Goal: Task Accomplishment & Management: Manage account settings

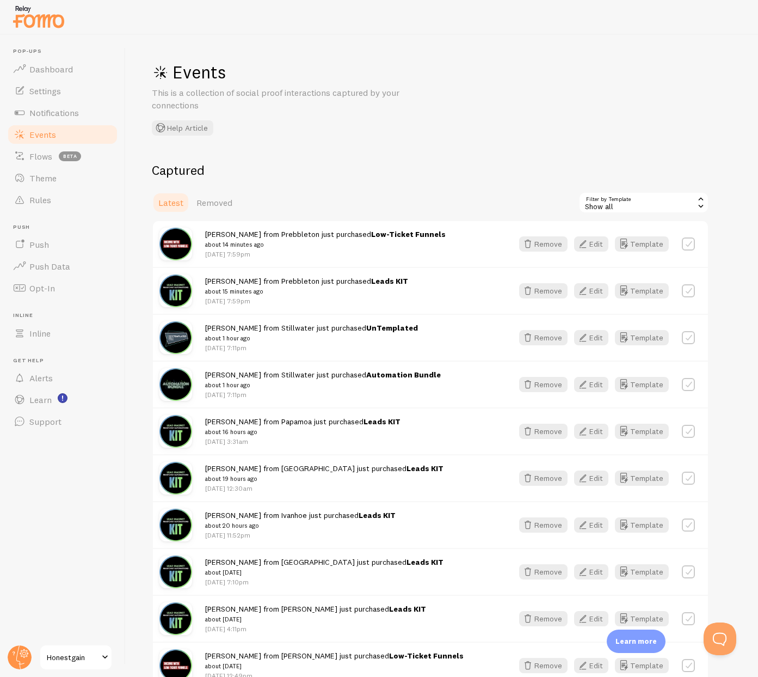
click at [48, 134] on span "Events" at bounding box center [42, 134] width 27 height 11
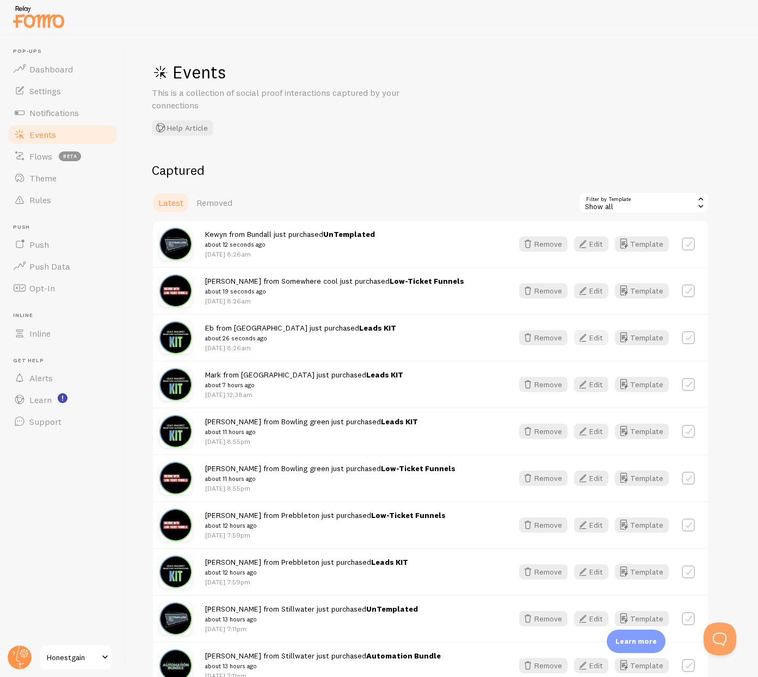
click at [586, 338] on icon "button" at bounding box center [583, 337] width 13 height 13
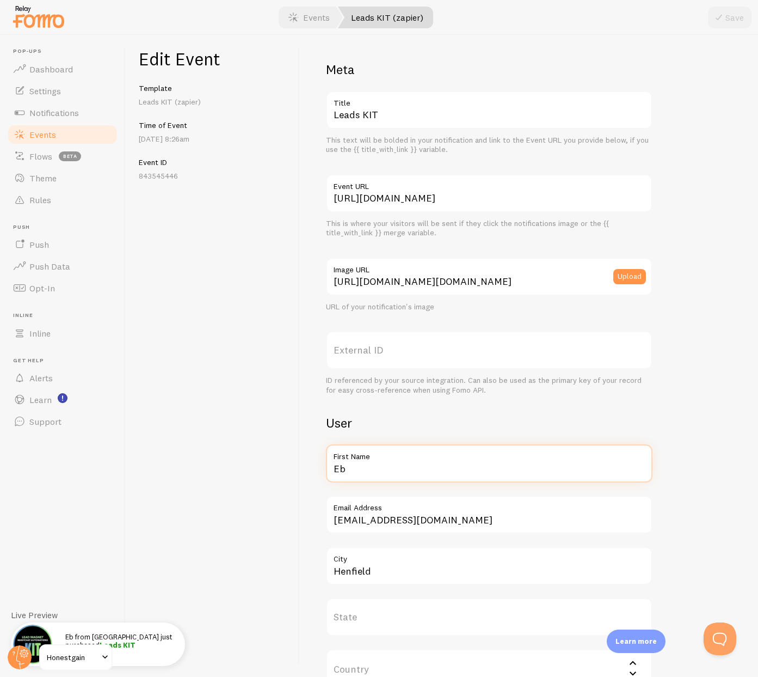
click at [348, 465] on input "Eb" at bounding box center [489, 463] width 327 height 38
click at [349, 465] on input "Eb" at bounding box center [489, 463] width 327 height 38
type input "[PERSON_NAME]"
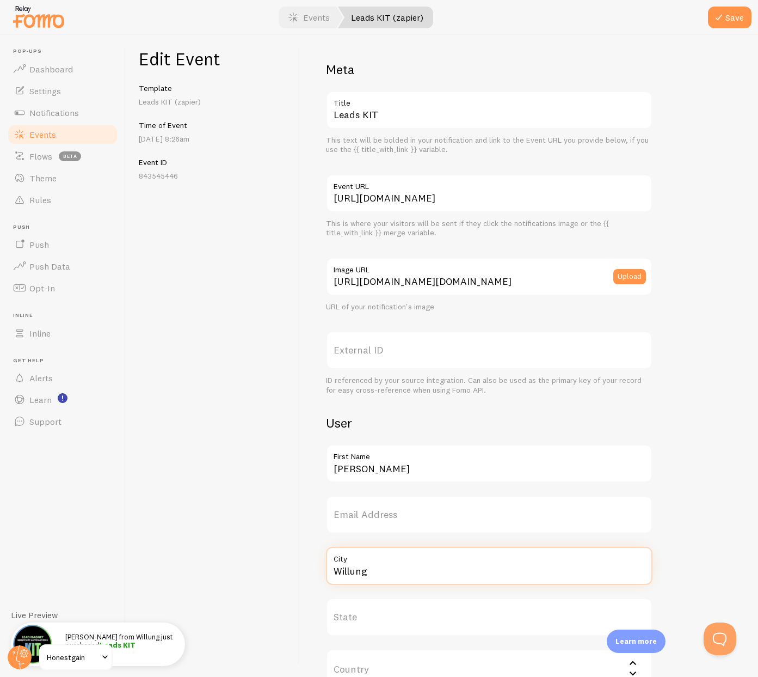
click at [357, 573] on input "Willung" at bounding box center [489, 566] width 327 height 38
type input "Willung"
click at [734, 17] on button "Save" at bounding box center [730, 18] width 44 height 22
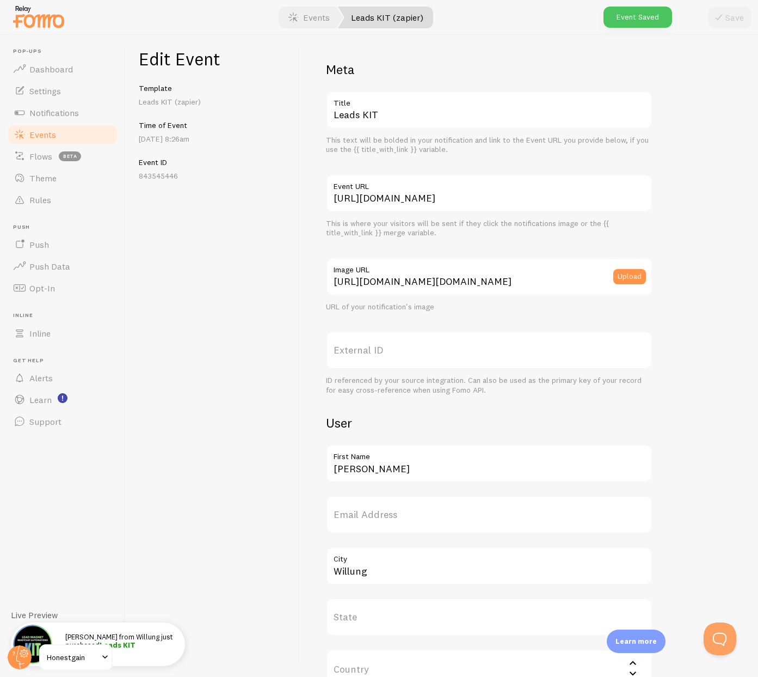
click at [44, 137] on span "Events" at bounding box center [42, 134] width 27 height 11
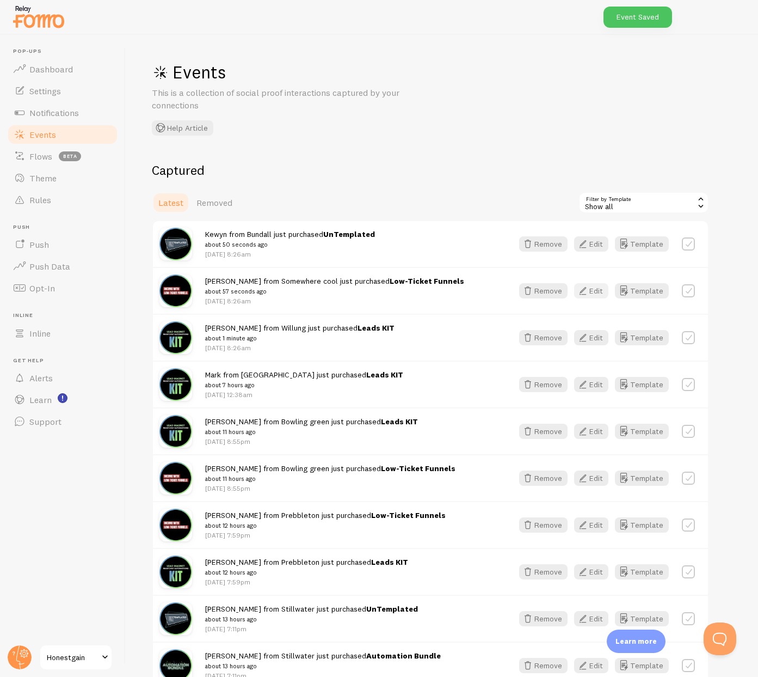
click at [585, 292] on icon "button" at bounding box center [583, 290] width 13 height 13
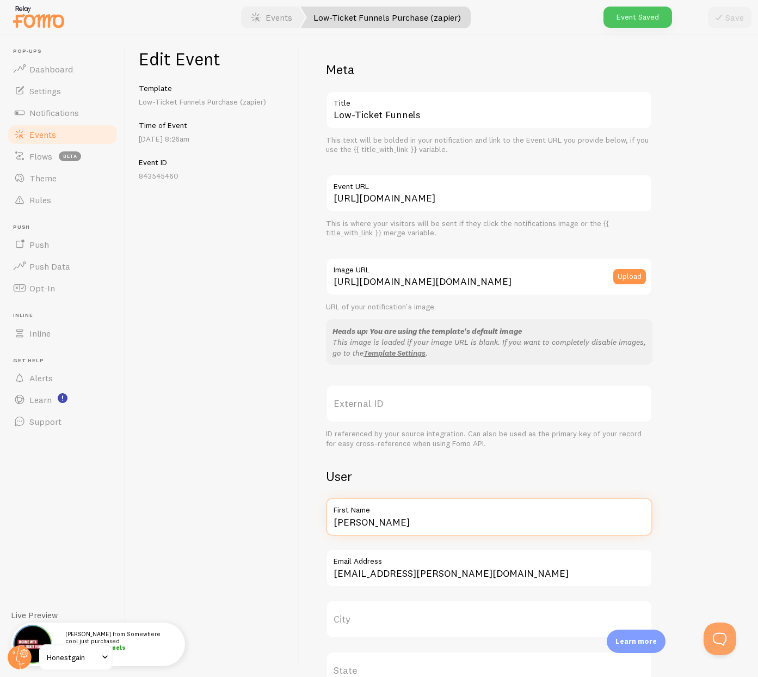
click at [386, 523] on input "[PERSON_NAME]" at bounding box center [489, 517] width 327 height 38
type input "[PERSON_NAME]"
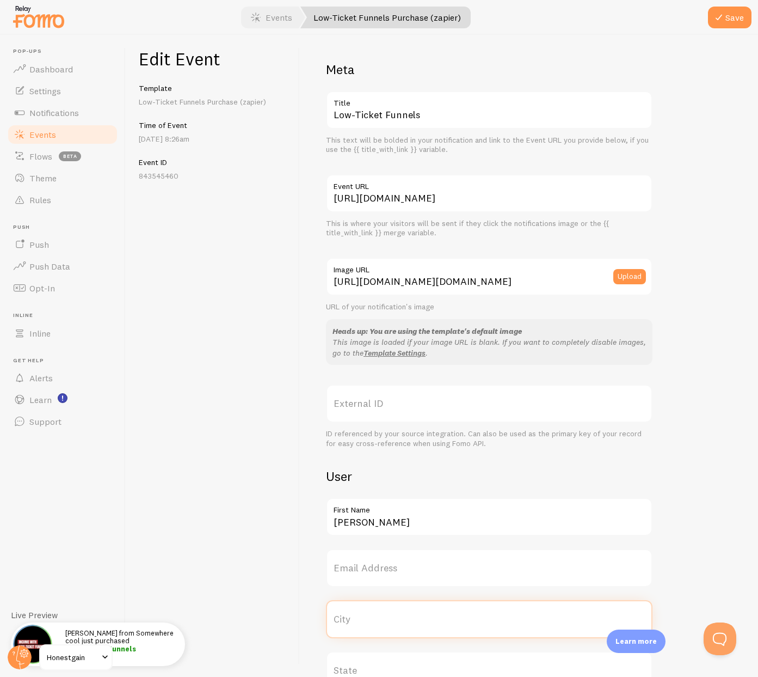
paste input "Willung"
type input "Willung"
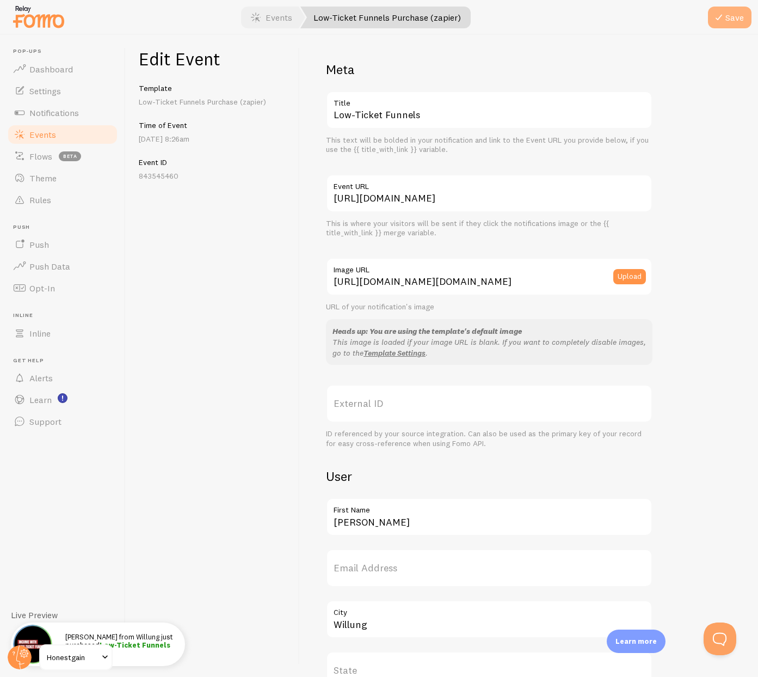
click at [719, 17] on icon "submit" at bounding box center [719, 17] width 13 height 13
click at [53, 128] on link "Events" at bounding box center [63, 135] width 112 height 22
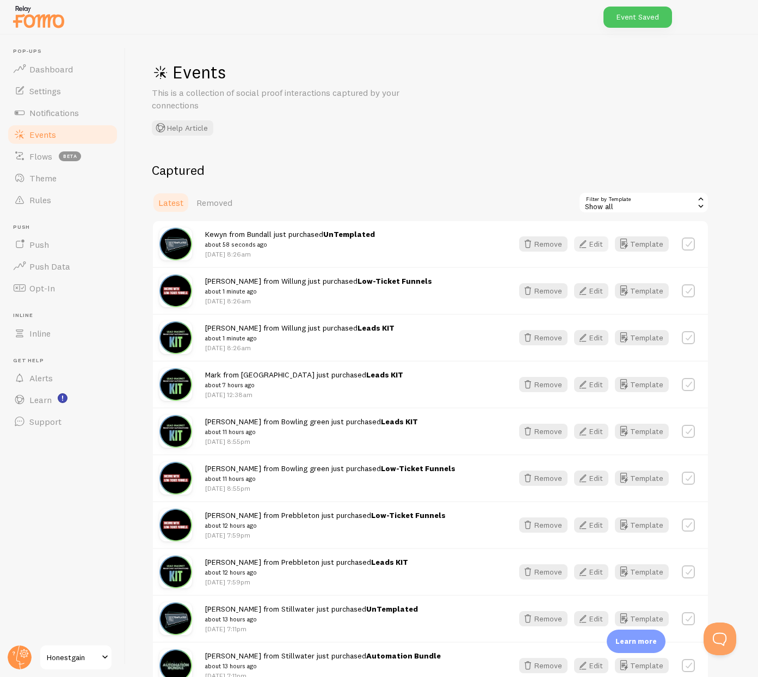
click at [602, 245] on button "Edit" at bounding box center [591, 243] width 34 height 15
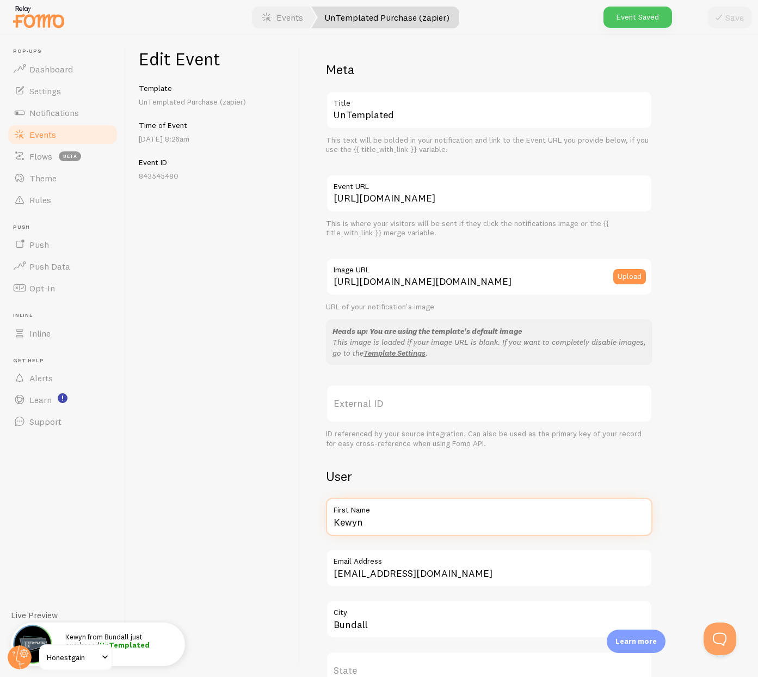
click at [397, 524] on input "Kewyn" at bounding box center [489, 517] width 327 height 38
type input "Harry"
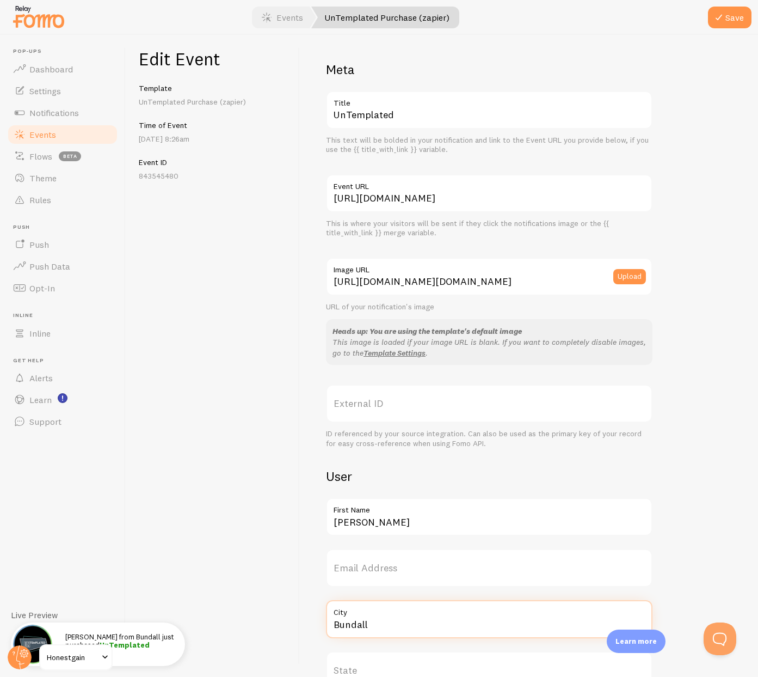
paste input "Willung"
type input "Willung"
click at [736, 21] on button "Save" at bounding box center [730, 18] width 44 height 22
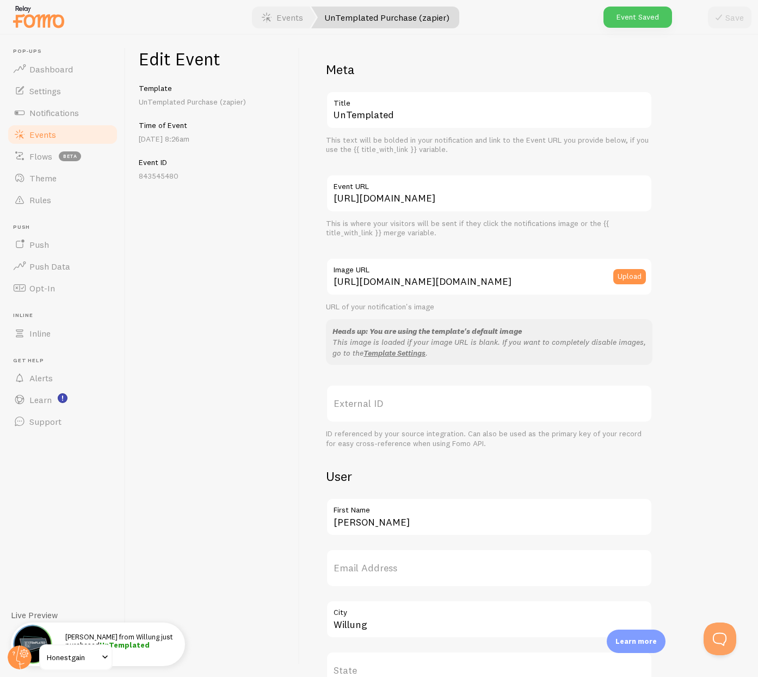
click at [41, 136] on span "Events" at bounding box center [42, 134] width 27 height 11
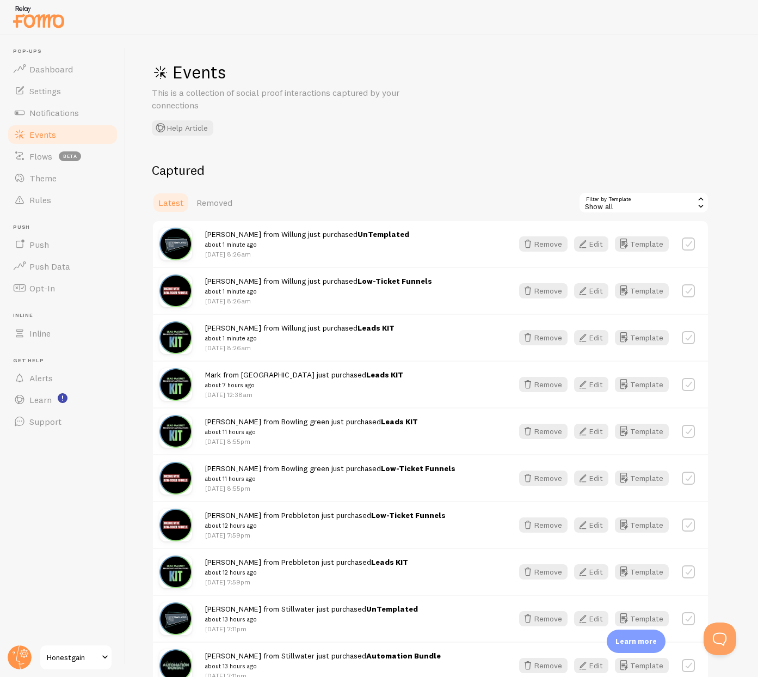
click at [529, 145] on div "Events This is a collection of social proof interactions captured by your conne…" at bounding box center [442, 356] width 633 height 642
